Goal: Transaction & Acquisition: Purchase product/service

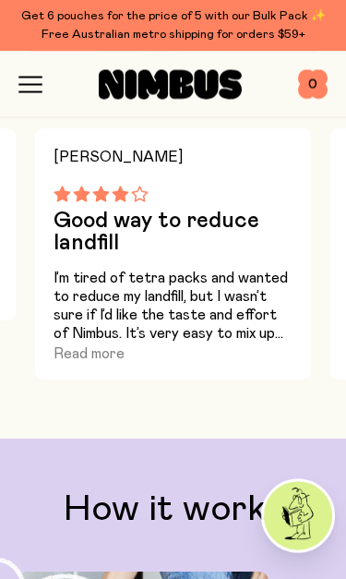
scroll to position [2859, 0]
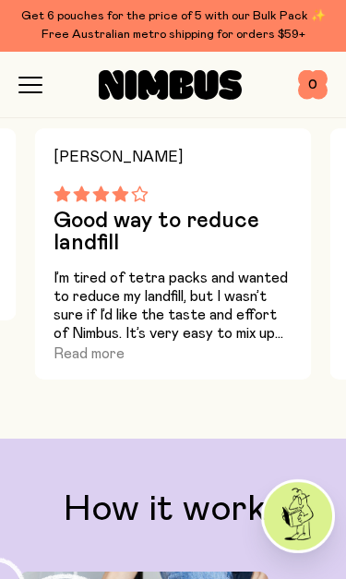
click at [78, 356] on button "Read more" at bounding box center [89, 354] width 71 height 22
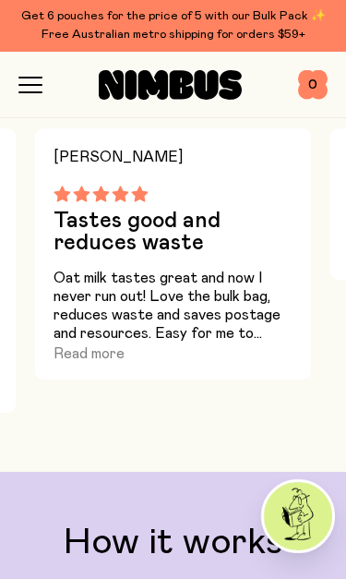
click at [78, 356] on button "Read more" at bounding box center [89, 354] width 71 height 22
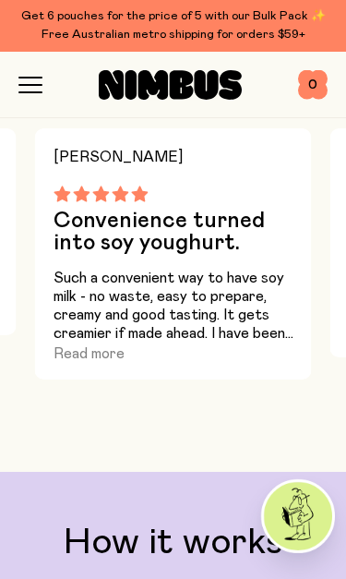
click at [76, 349] on button "Read more" at bounding box center [89, 354] width 71 height 22
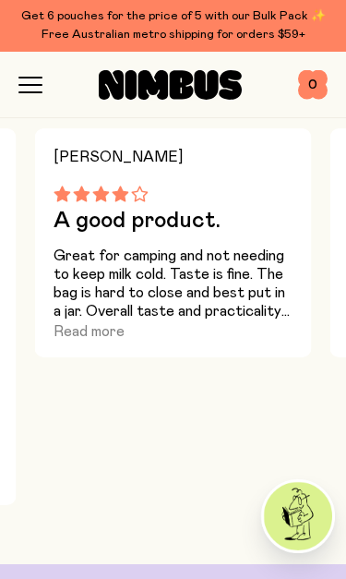
click at [78, 324] on button "Read more" at bounding box center [89, 331] width 71 height 22
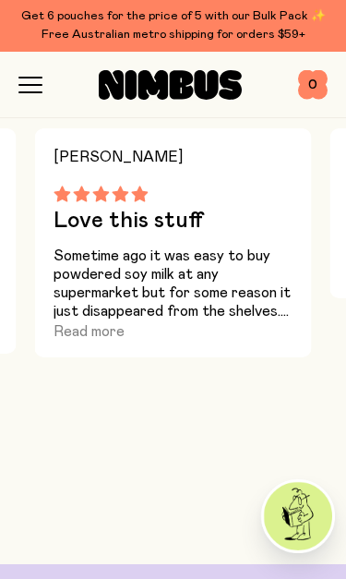
click at [76, 328] on button "Read more" at bounding box center [89, 331] width 71 height 22
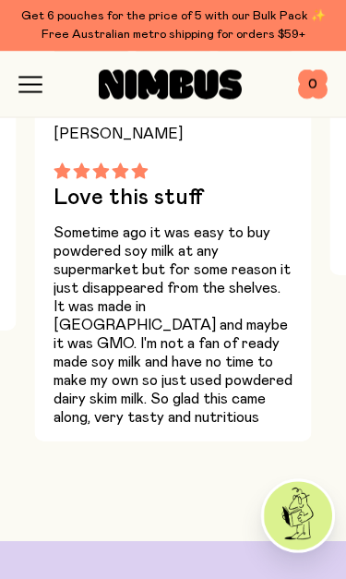
scroll to position [2882, 0]
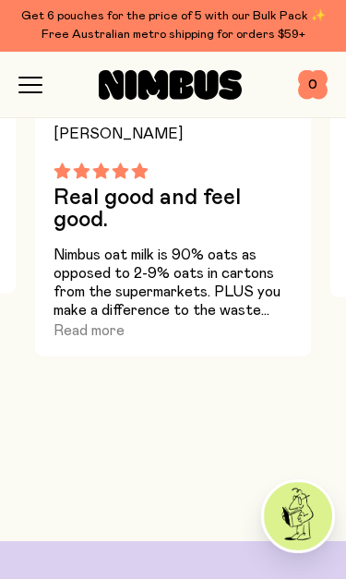
click at [78, 325] on button "Read more" at bounding box center [89, 330] width 71 height 22
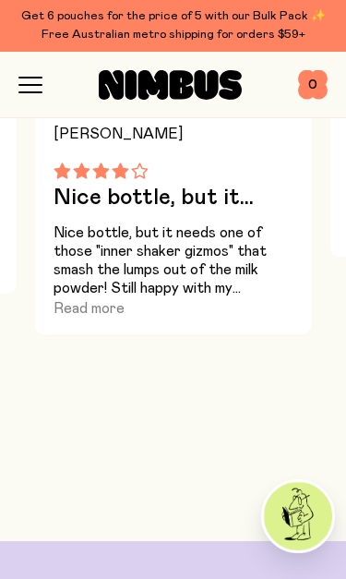
click at [86, 309] on button "Read more" at bounding box center [89, 308] width 71 height 22
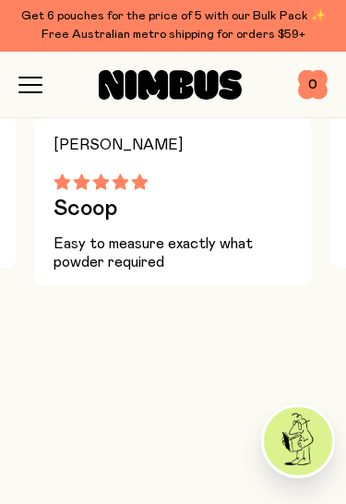
scroll to position [2802, 0]
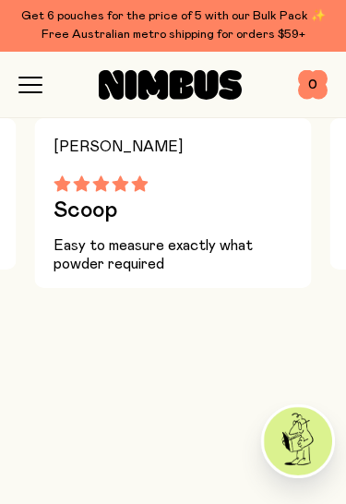
click at [35, 86] on icon "button" at bounding box center [30, 85] width 24 height 17
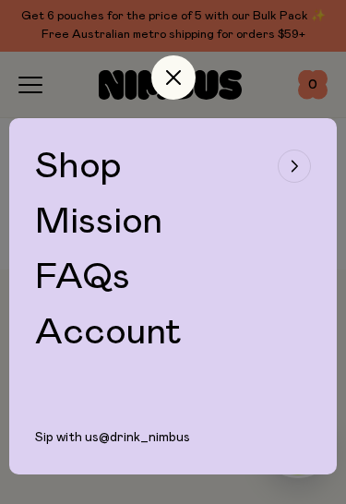
click at [30, 79] on div at bounding box center [173, 74] width 328 height 89
click at [167, 78] on icon "button" at bounding box center [173, 77] width 15 height 15
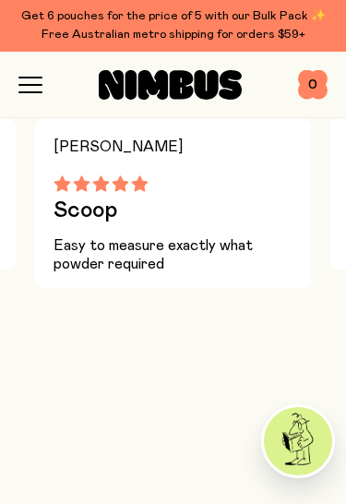
click at [35, 88] on icon "button" at bounding box center [30, 85] width 24 height 17
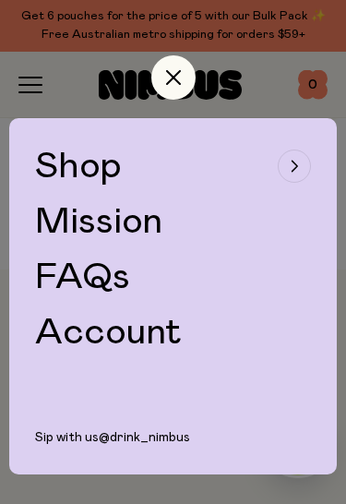
click at [69, 170] on span "Shop" at bounding box center [78, 166] width 87 height 37
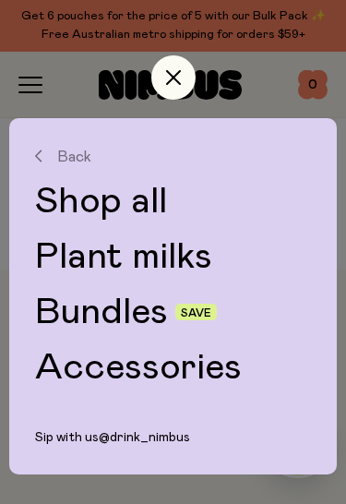
click at [66, 206] on link "Shop all" at bounding box center [173, 201] width 276 height 37
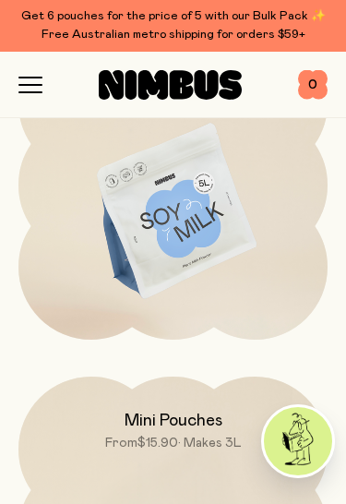
scroll to position [898, 0]
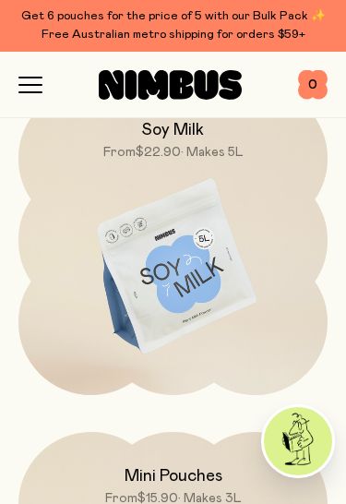
click at [208, 274] on img at bounding box center [172, 268] width 309 height 364
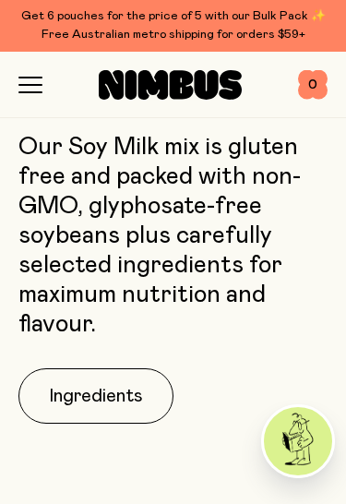
scroll to position [1172, 0]
